Goal: Find specific page/section: Find specific page/section

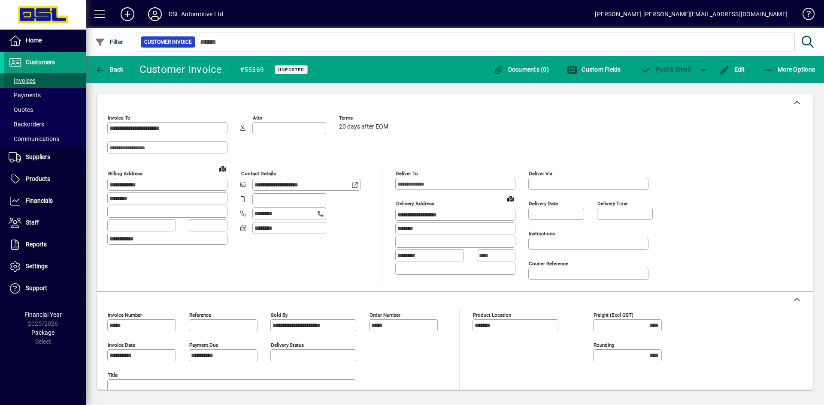
click at [23, 81] on span "Invoices" at bounding box center [22, 80] width 27 height 7
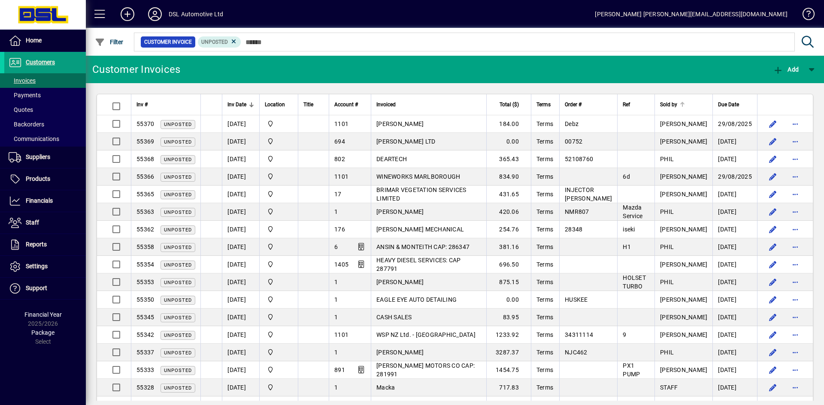
click at [697, 102] on div "Sold by" at bounding box center [683, 104] width 47 height 9
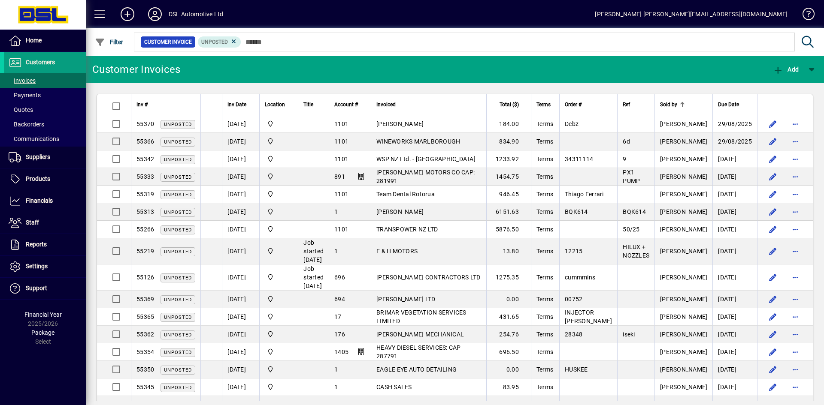
click at [697, 102] on div "Sold by" at bounding box center [683, 104] width 47 height 9
